Goal: Information Seeking & Learning: Learn about a topic

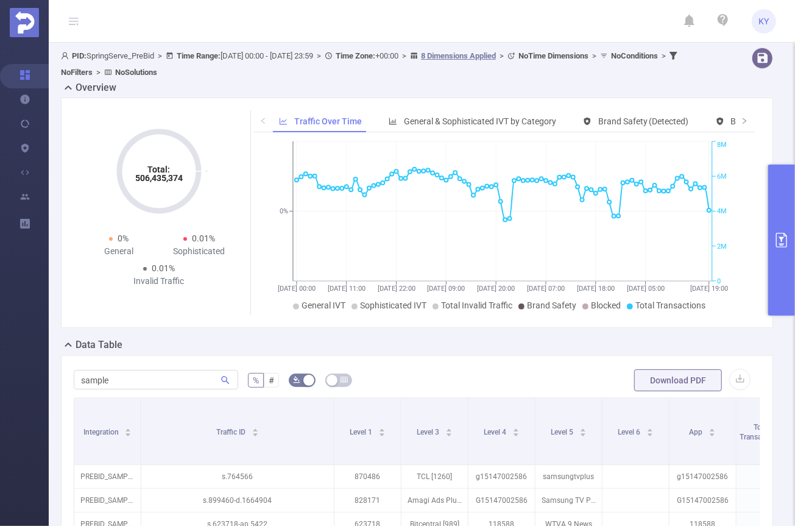
scroll to position [233, 0]
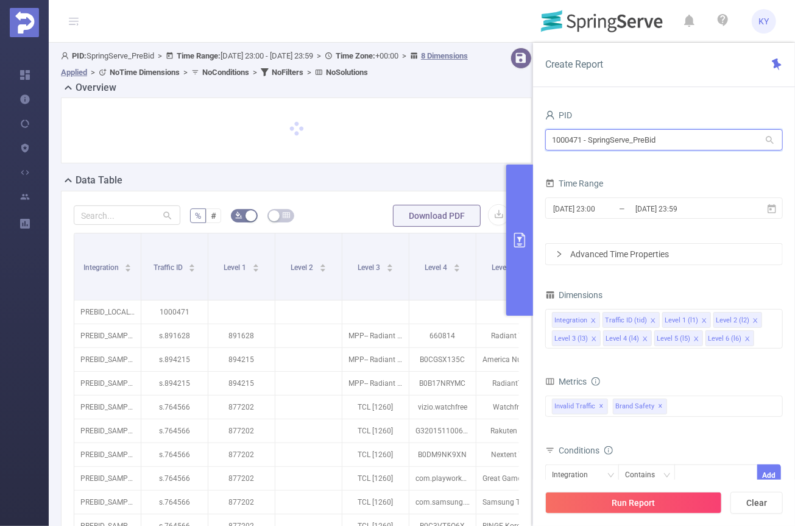
click at [631, 139] on input "1000471 - SpringServe_PreBid" at bounding box center [663, 139] width 237 height 21
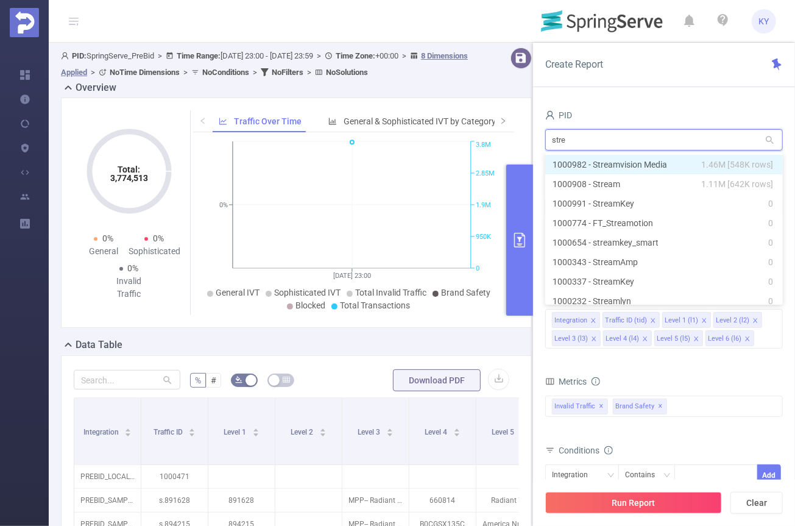
type input "strea"
click at [651, 162] on li "1000982 - Streamvision Media 1.46M [548K rows]" at bounding box center [663, 164] width 237 height 19
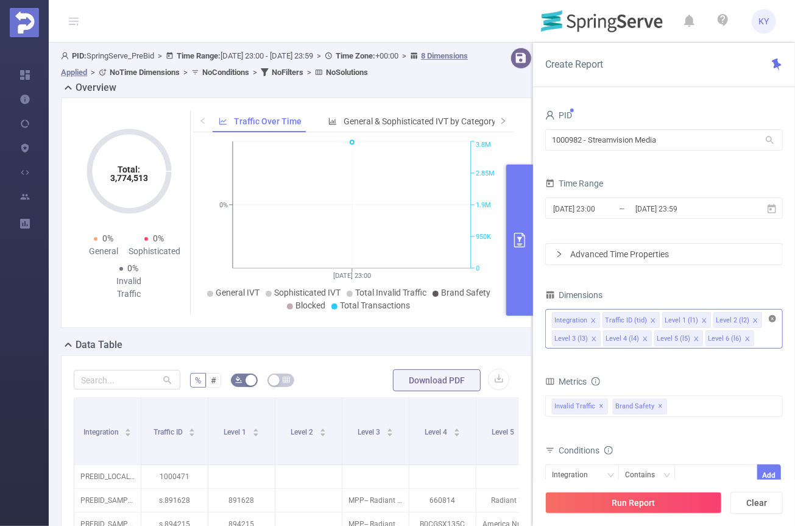
click at [772, 319] on icon "icon: close-circle" at bounding box center [771, 318] width 7 height 7
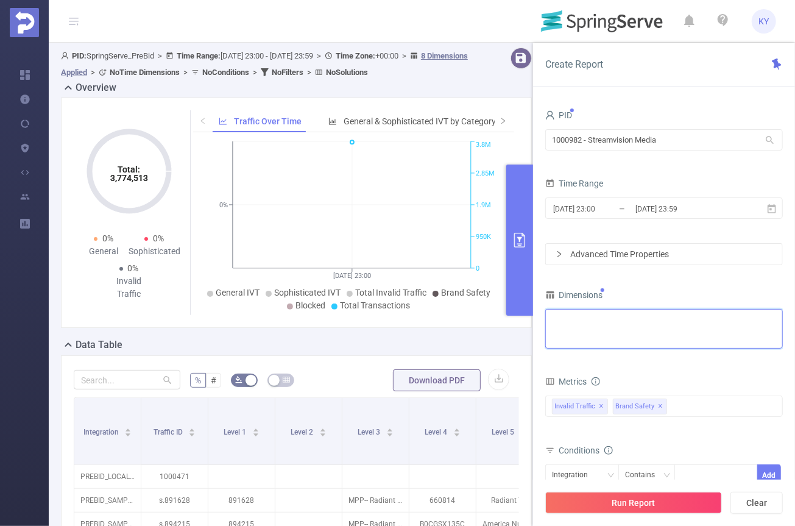
click at [747, 324] on div "Integration Traffic ID (tid) Level 1 (l1) Level 2 (l2) Level 3 (l3) Level 4 (l4…" at bounding box center [664, 319] width 224 height 20
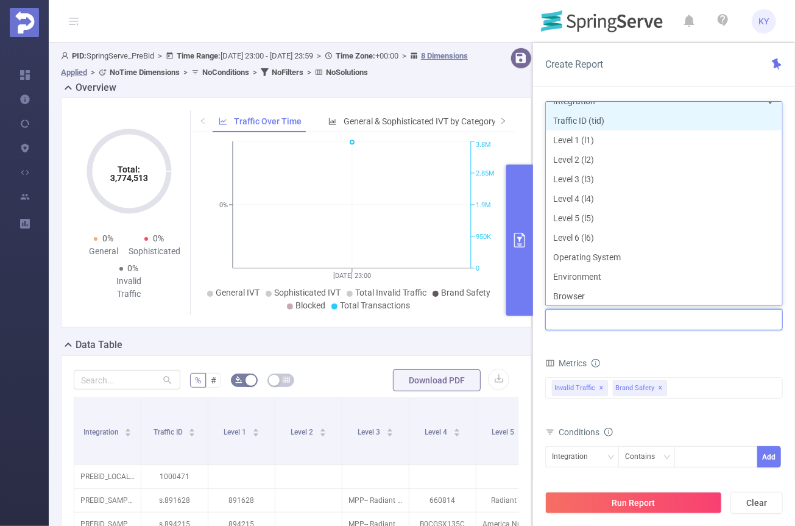
scroll to position [2, 0]
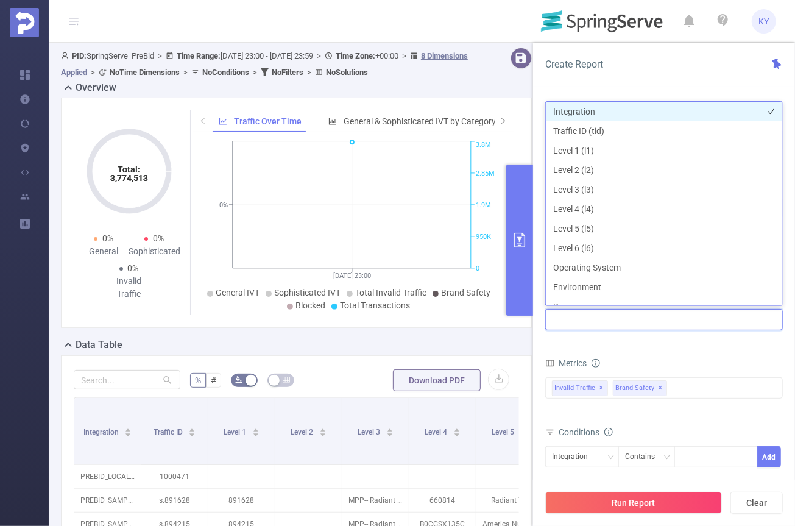
click at [584, 110] on li "Integration" at bounding box center [664, 111] width 236 height 19
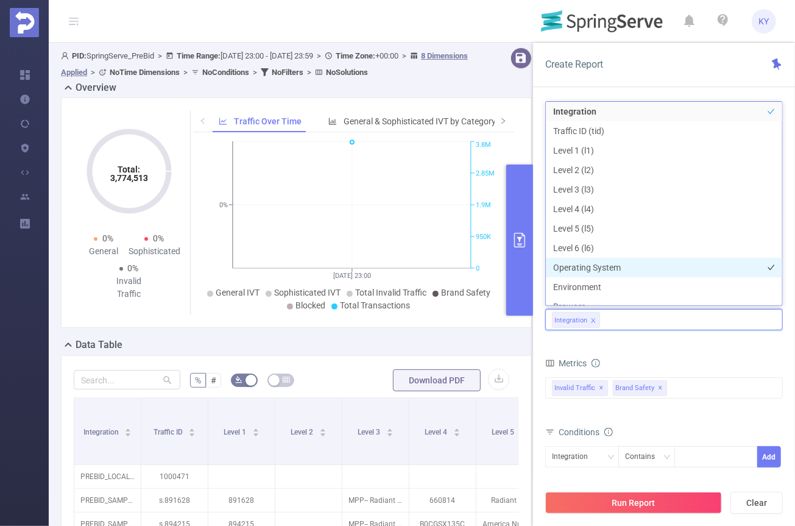
click at [606, 267] on li "Operating System" at bounding box center [664, 267] width 236 height 19
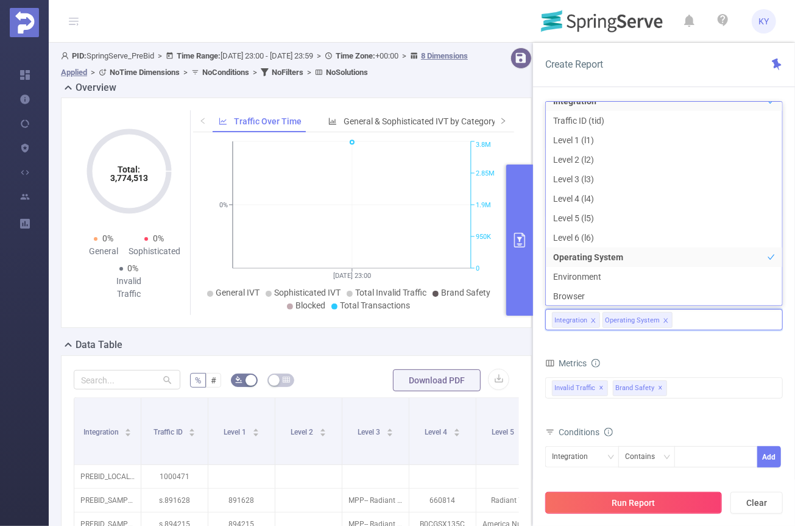
click at [642, 498] on button "Run Report" at bounding box center [633, 502] width 177 height 22
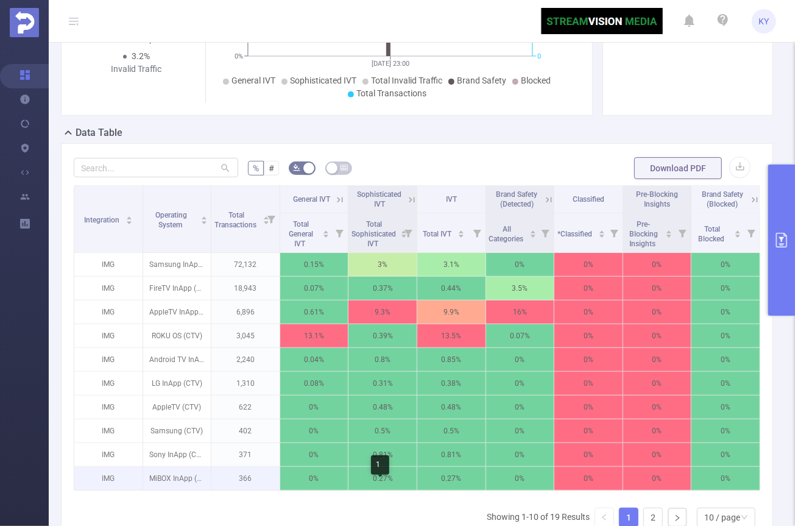
scroll to position [251, 0]
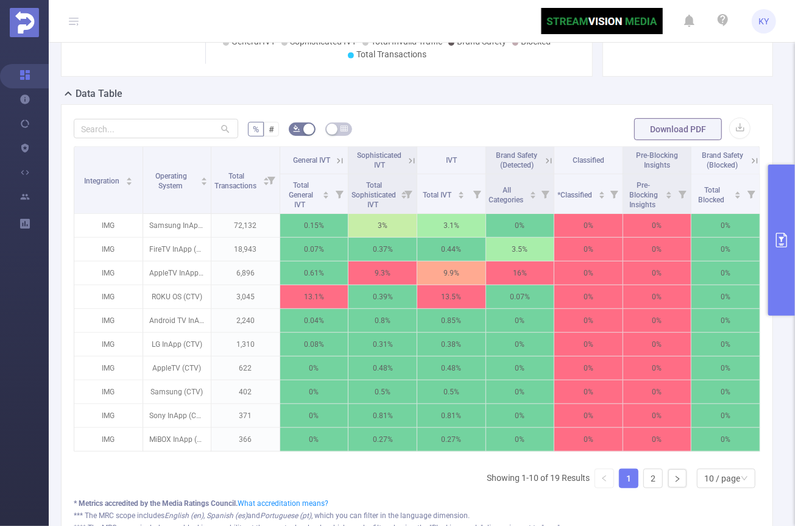
click at [782, 264] on button "primary" at bounding box center [781, 239] width 27 height 151
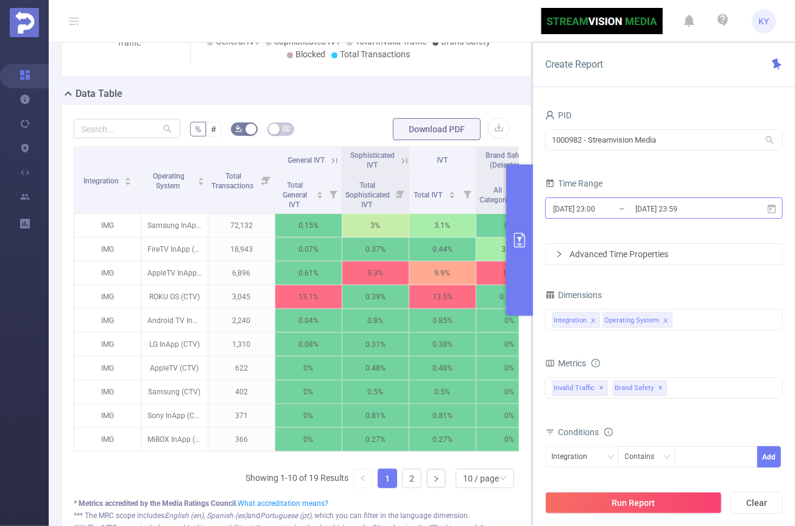
click at [691, 206] on input "[DATE] 23:59" at bounding box center [683, 208] width 99 height 16
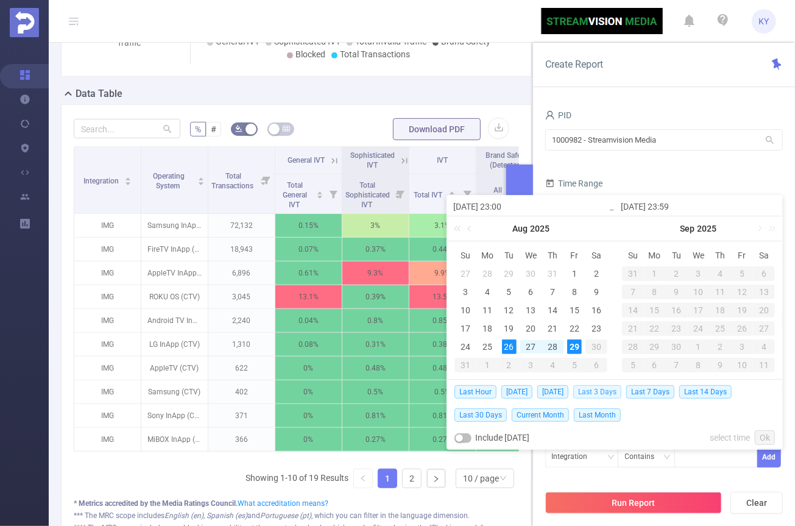
click at [602, 388] on span "Last 3 Days" at bounding box center [597, 391] width 48 height 13
type input "2025-08-26 00:00"
type input "2025-08-29 23:59"
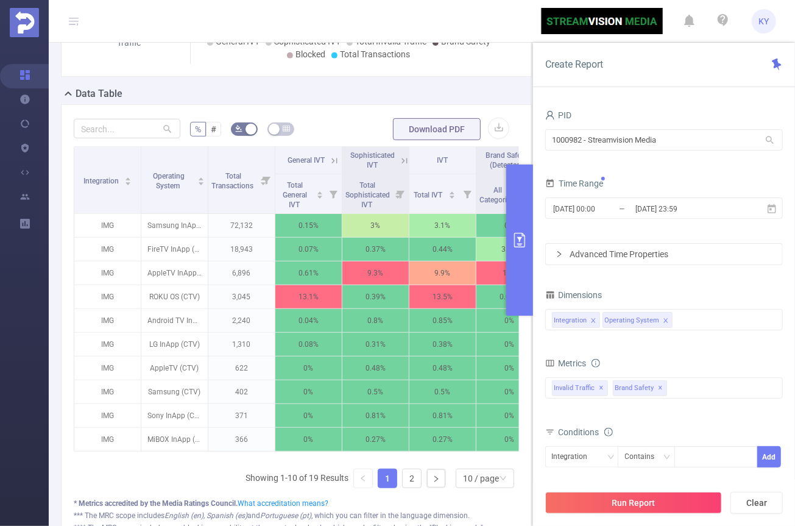
click at [643, 502] on button "Run Report" at bounding box center [633, 502] width 177 height 22
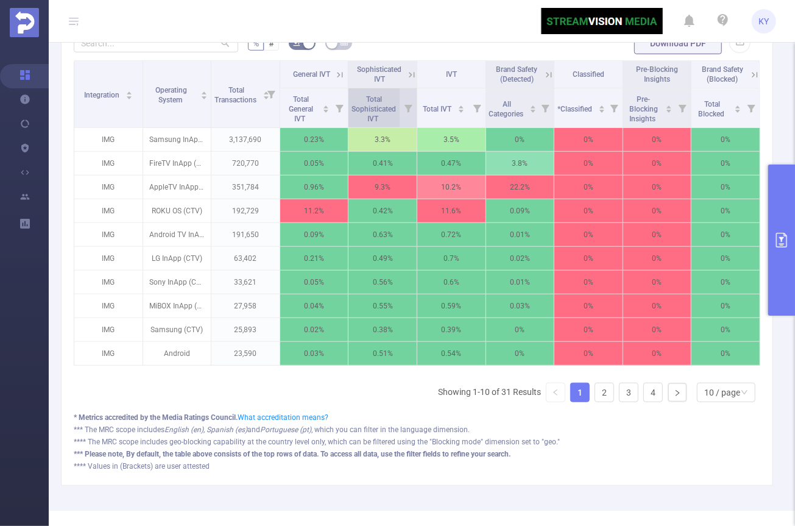
scroll to position [336, 0]
click at [338, 73] on icon at bounding box center [339, 75] width 11 height 11
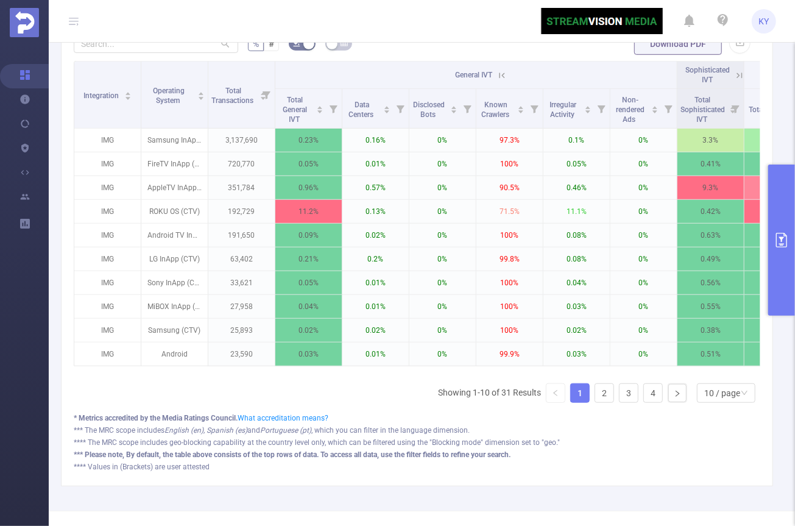
click at [784, 211] on button "primary" at bounding box center [781, 239] width 27 height 151
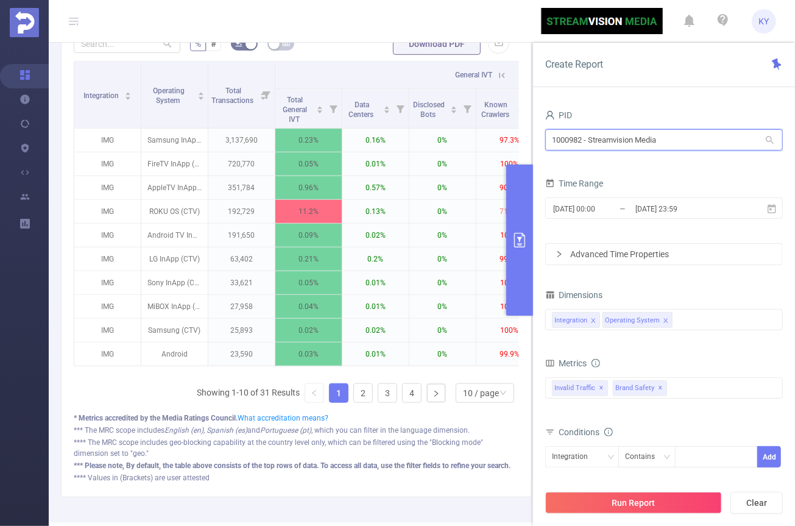
click at [659, 140] on input "1000982 - Streamvision Media" at bounding box center [663, 139] width 237 height 21
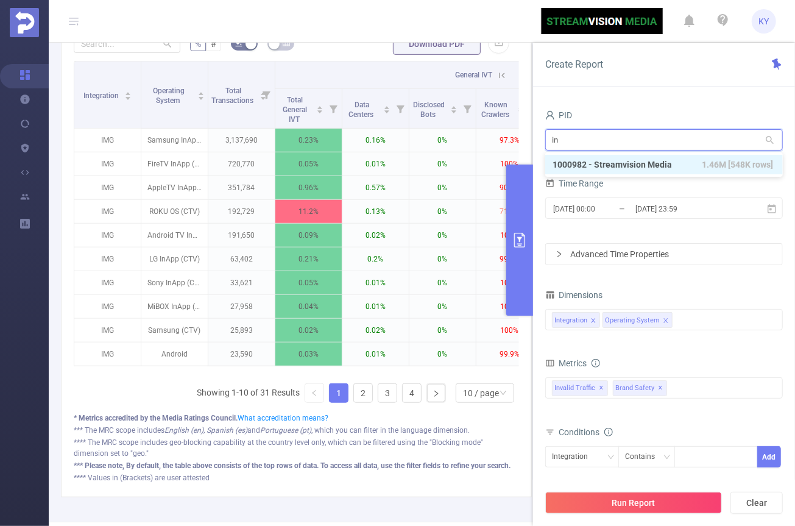
type input "ind"
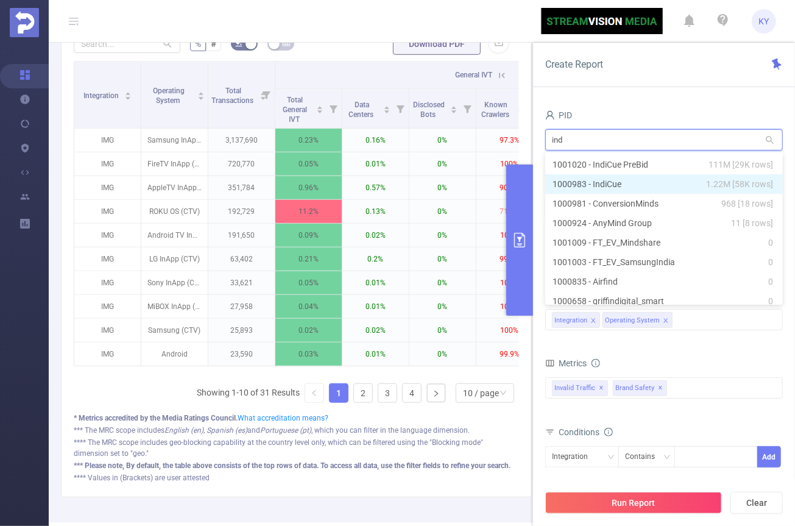
click at [682, 179] on li "1000983 - IndiCue 1.22M [58K rows]" at bounding box center [663, 183] width 237 height 19
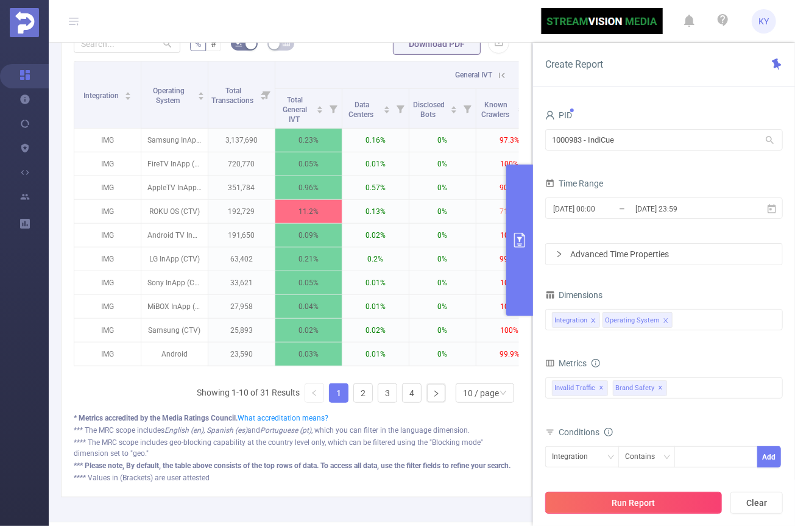
click at [694, 508] on button "Run Report" at bounding box center [633, 502] width 177 height 22
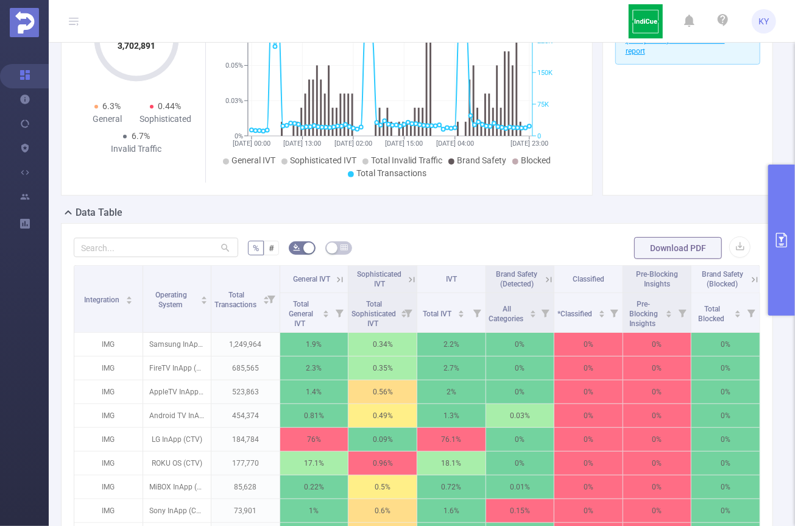
scroll to position [138, 0]
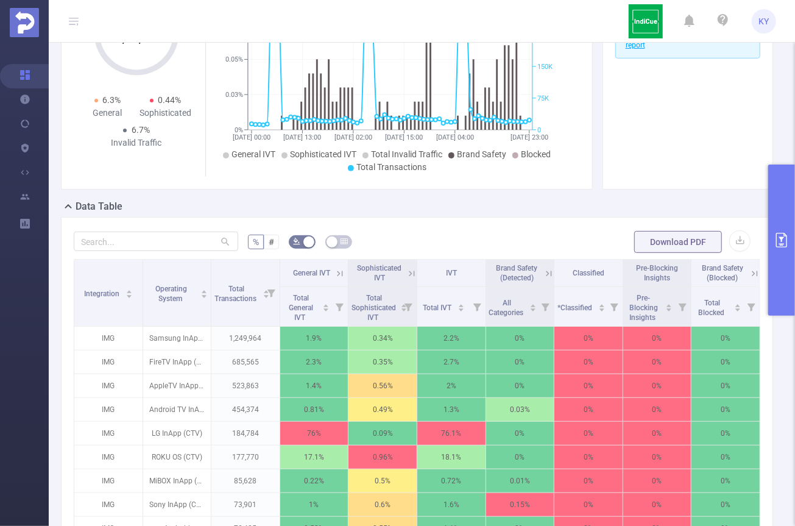
click at [336, 275] on icon at bounding box center [339, 273] width 11 height 11
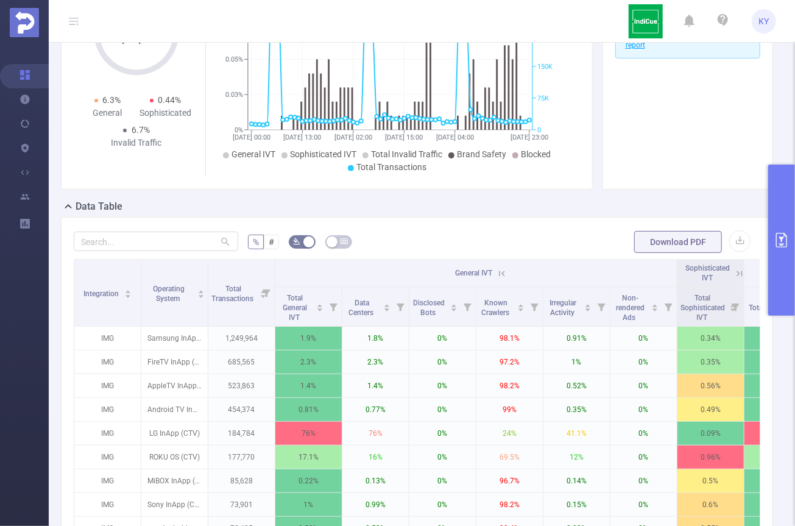
click at [501, 272] on icon at bounding box center [501, 273] width 11 height 11
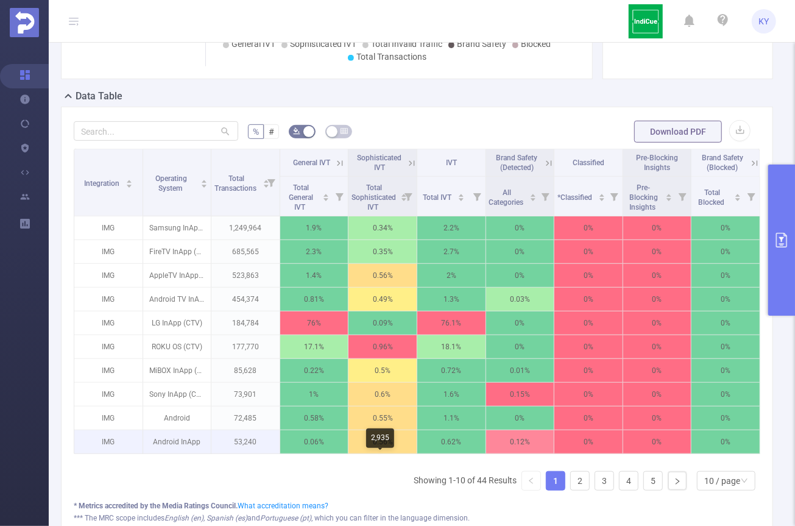
scroll to position [254, 0]
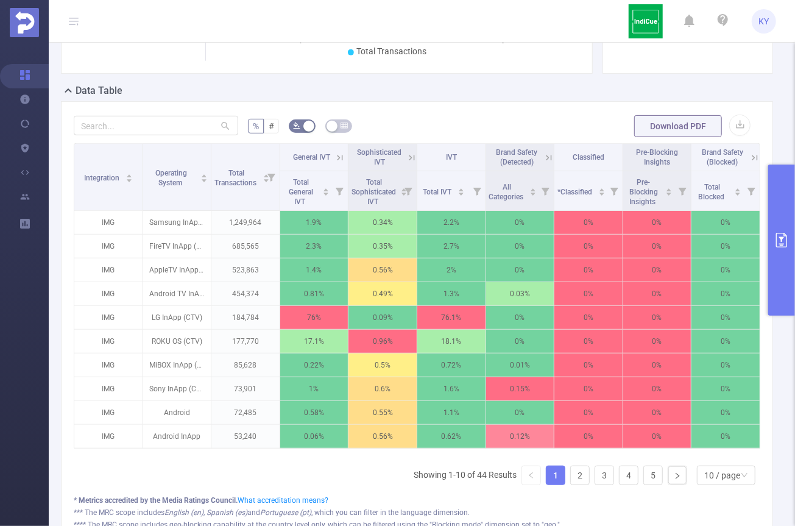
click at [340, 153] on icon at bounding box center [339, 157] width 11 height 11
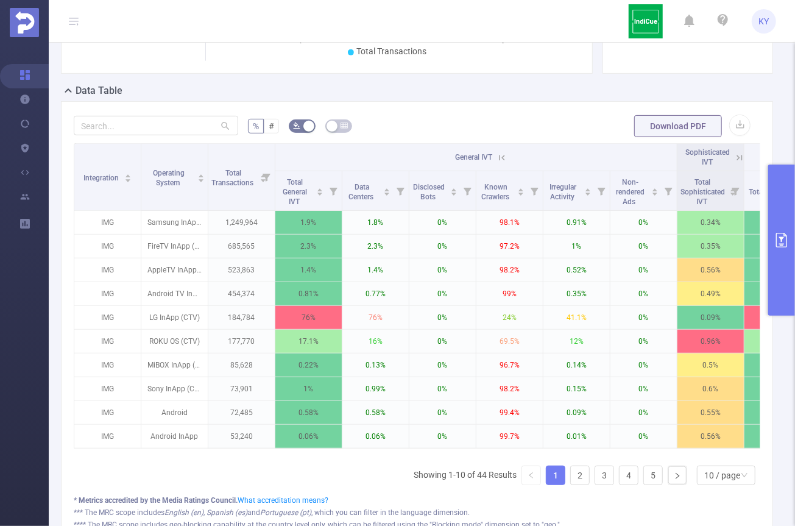
click at [499, 155] on icon at bounding box center [501, 157] width 11 height 11
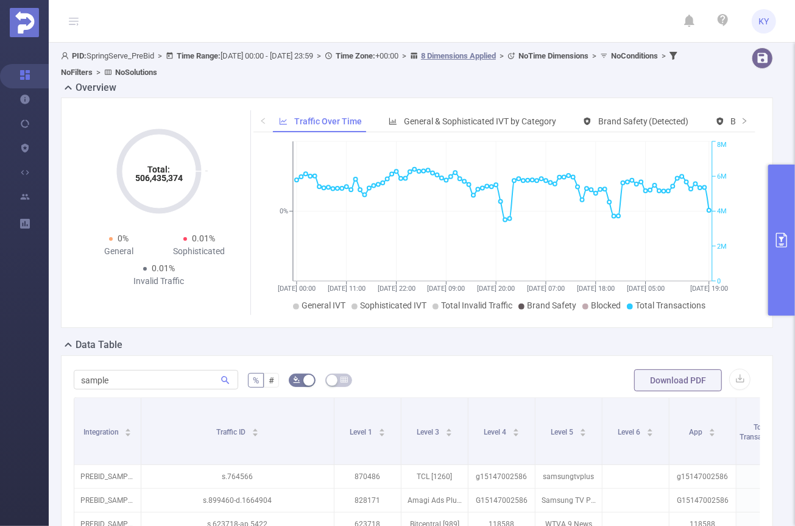
scroll to position [233, 0]
